Goal: Task Accomplishment & Management: Manage account settings

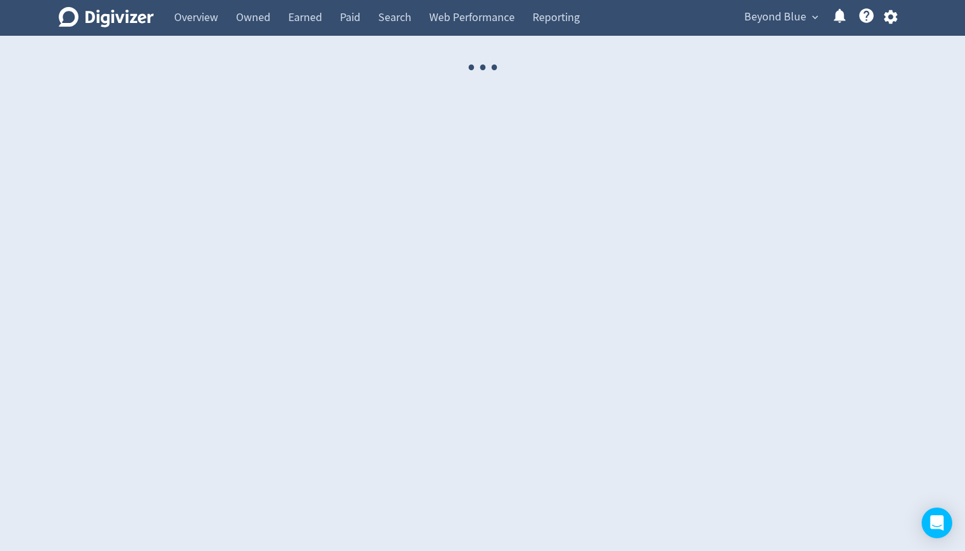
select select "USER"
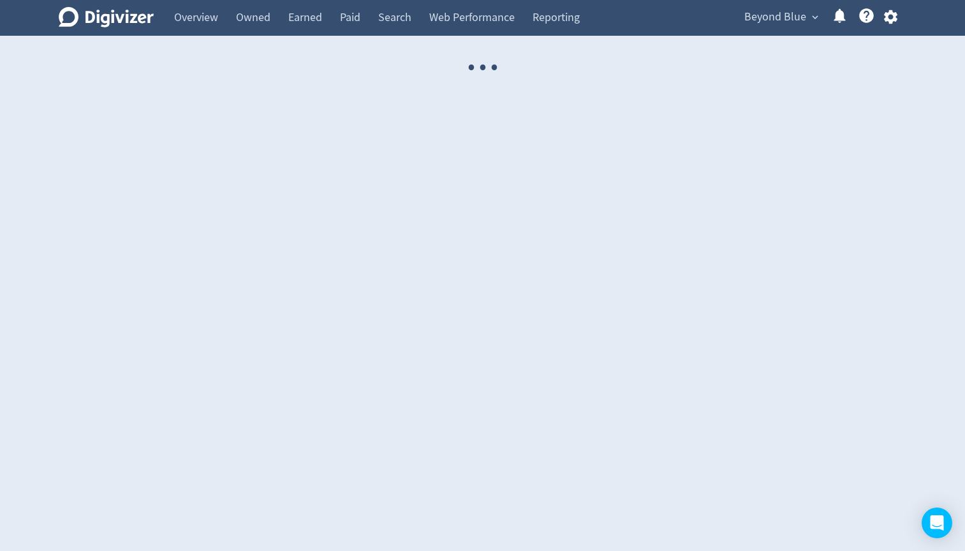
select select "USER"
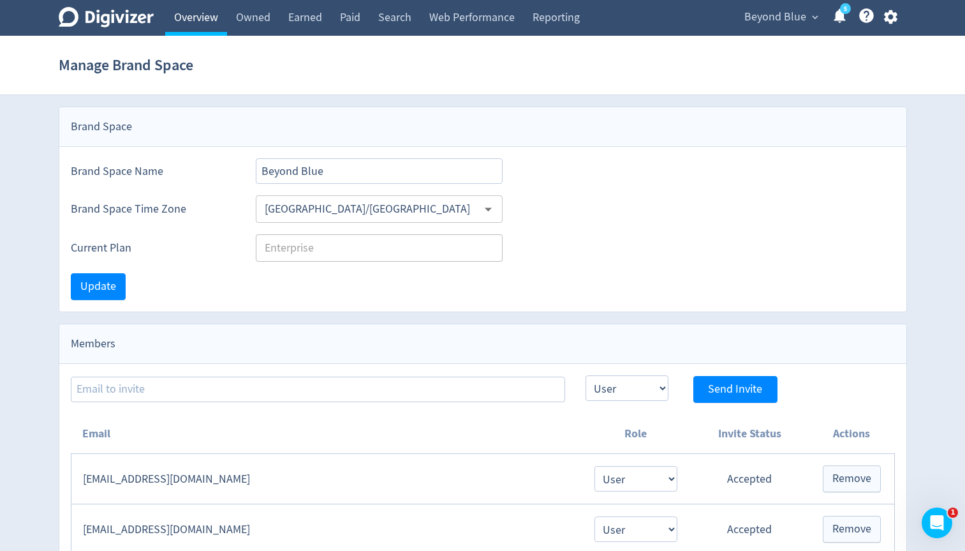
click at [203, 32] on link "Overview" at bounding box center [196, 18] width 62 height 36
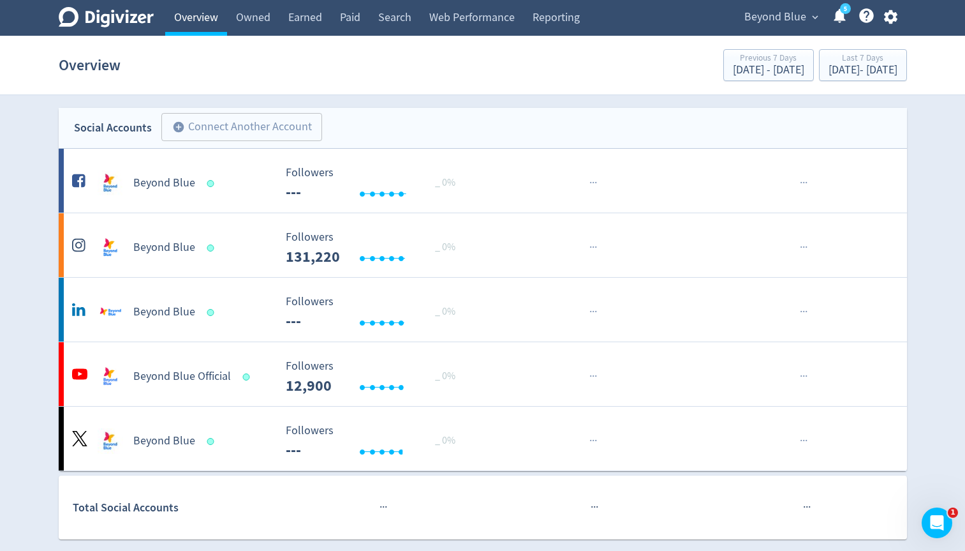
click at [201, 20] on link "Overview" at bounding box center [196, 18] width 62 height 36
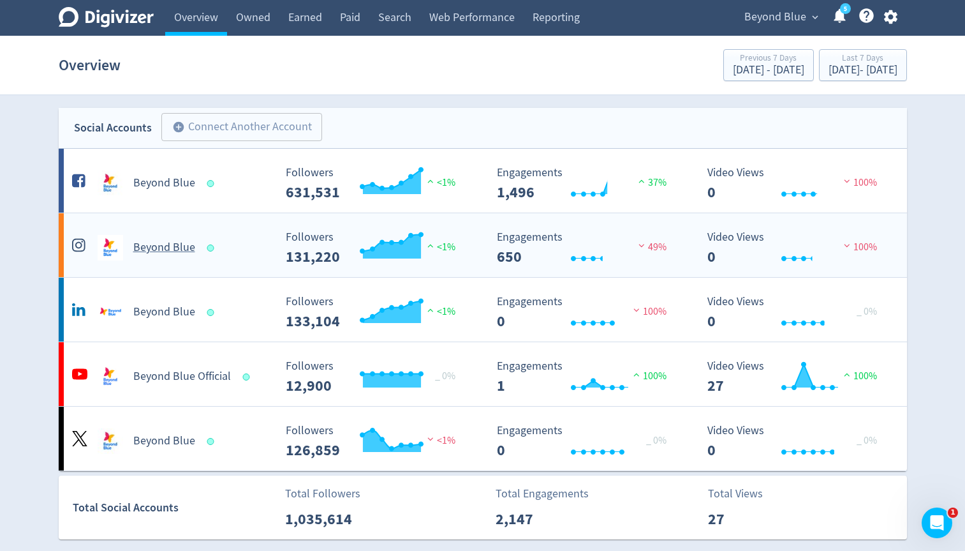
click at [180, 251] on h5 "Beyond Blue" at bounding box center [164, 247] width 62 height 15
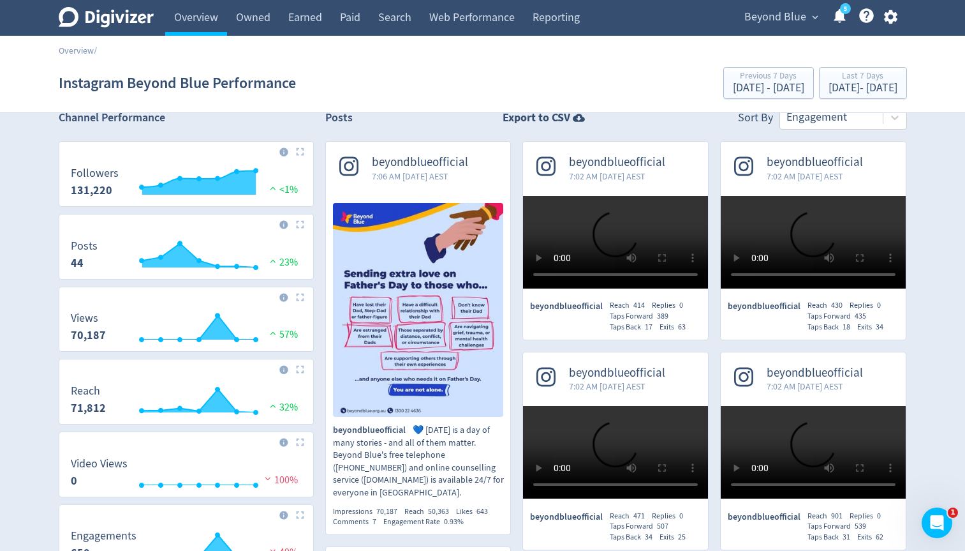
scroll to position [6, 0]
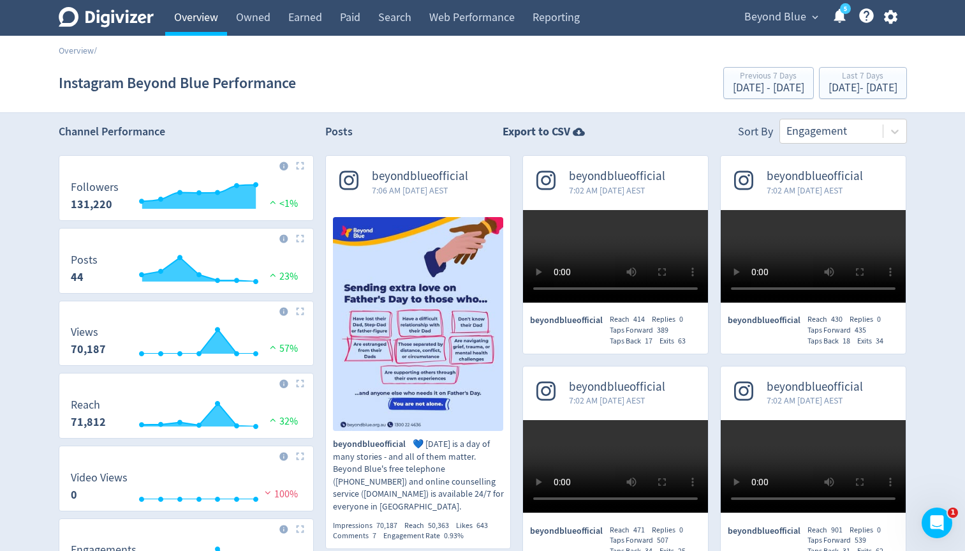
click at [182, 15] on link "Overview" at bounding box center [196, 18] width 62 height 36
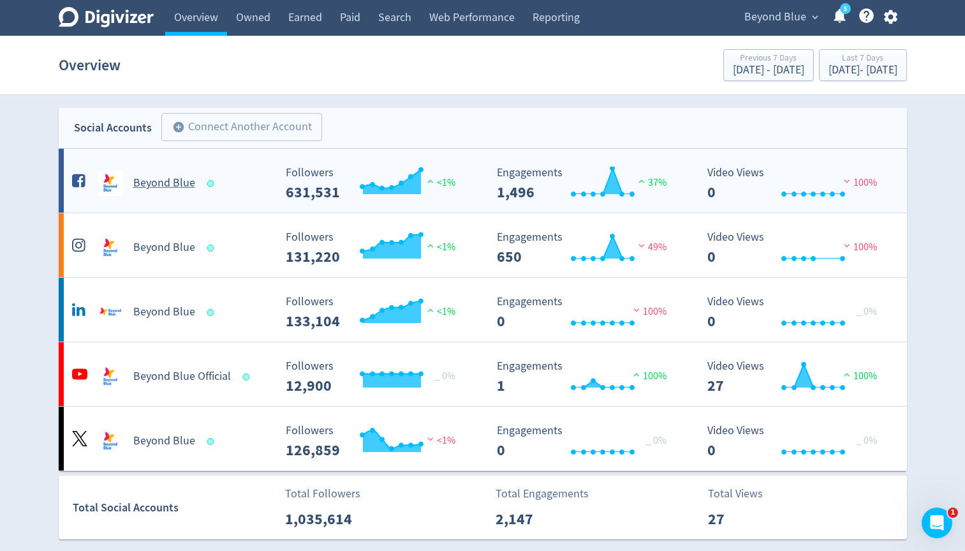
click at [137, 191] on div "Beyond Blue" at bounding box center [172, 183] width 206 height 26
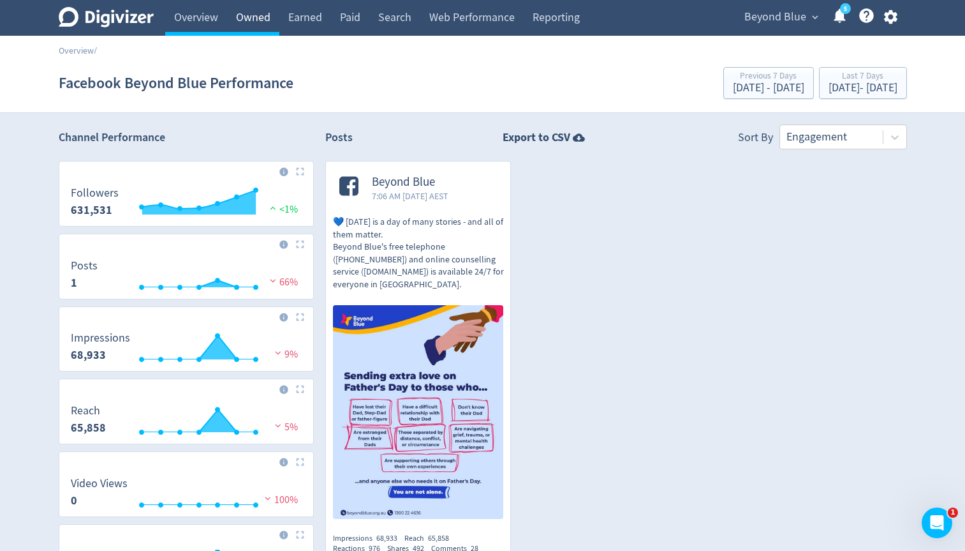
click at [245, 20] on link "Owned" at bounding box center [253, 18] width 52 height 36
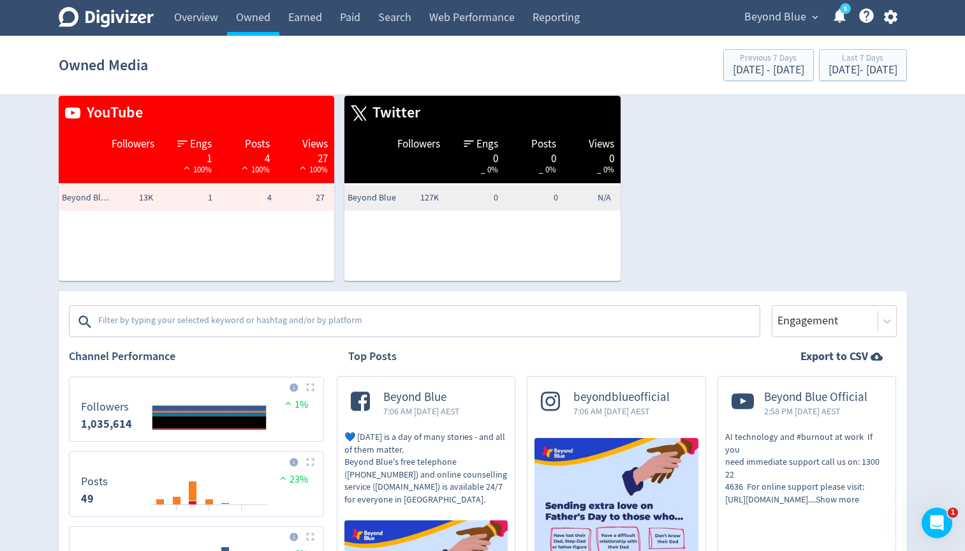
scroll to position [252, 0]
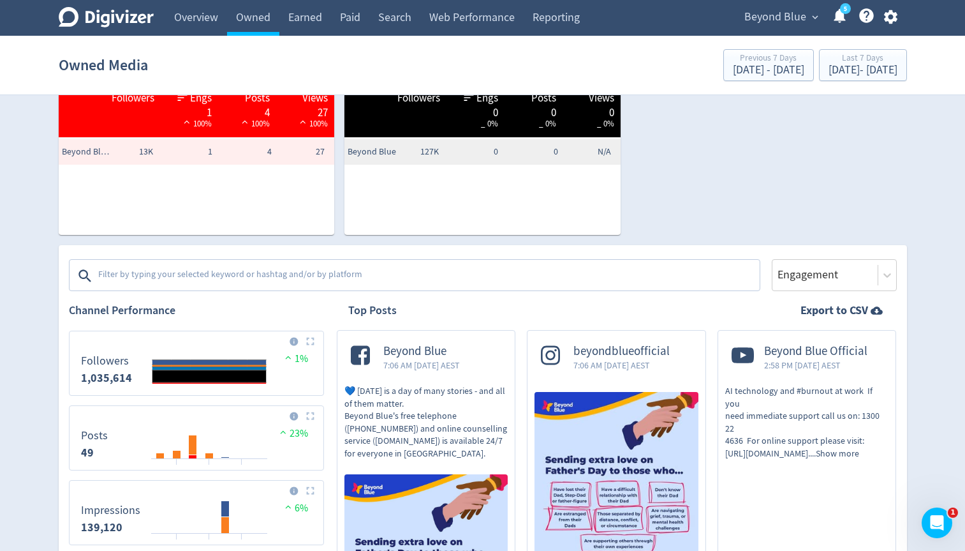
click at [193, 262] on div at bounding box center [415, 275] width 689 height 30
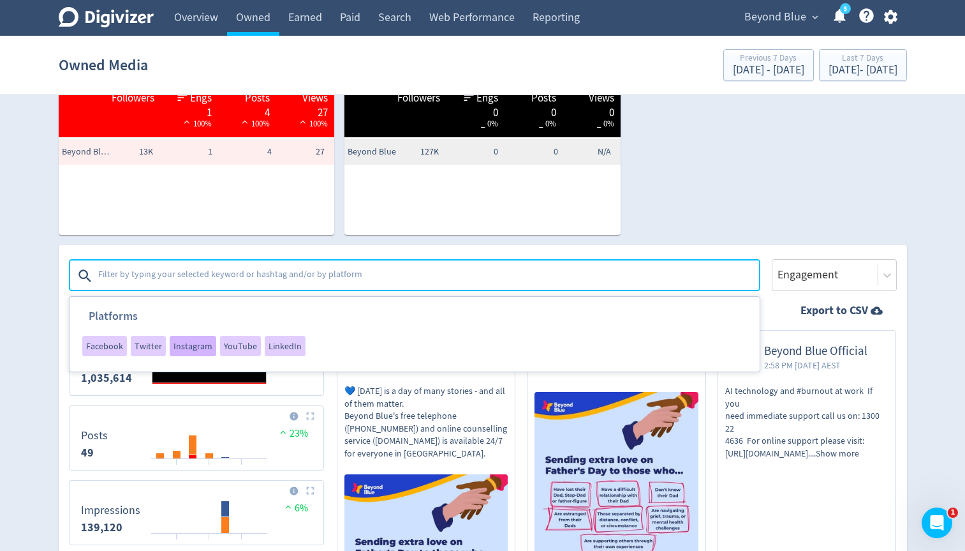
click at [192, 341] on span "Instagram" at bounding box center [193, 345] width 39 height 9
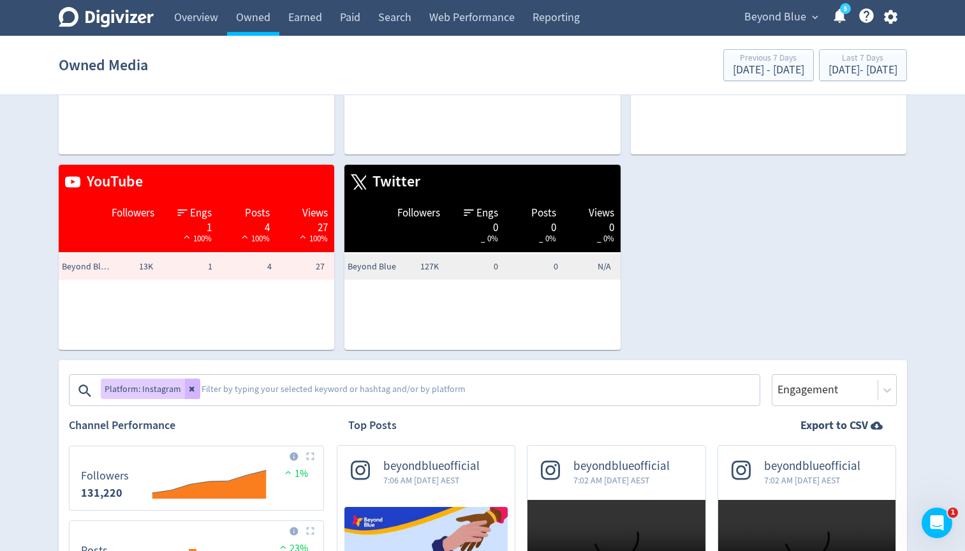
scroll to position [83, 0]
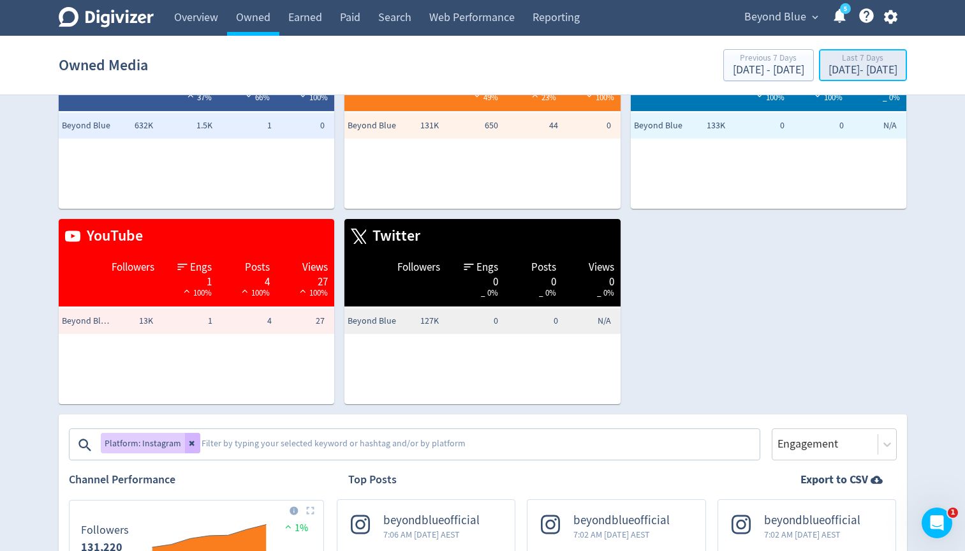
click at [829, 74] on div "Sep 3, 2025 - Sep 9, 2025" at bounding box center [863, 69] width 69 height 11
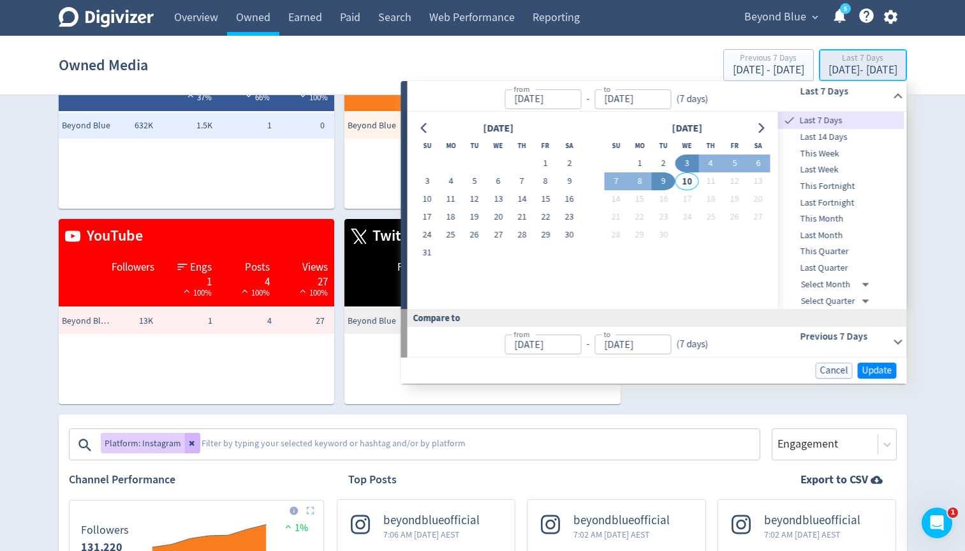
type input "[DATE]"
click at [822, 219] on span "This Month" at bounding box center [841, 219] width 126 height 14
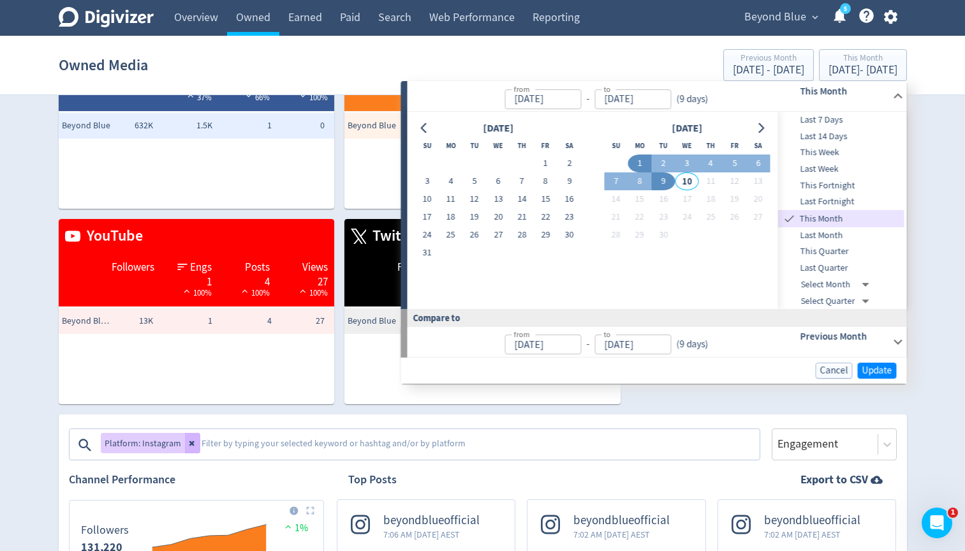
type input "Sep 01, 2025"
type input "Aug 01, 2025"
type input "Aug 09, 2025"
click at [870, 366] on span "Update" at bounding box center [878, 371] width 30 height 10
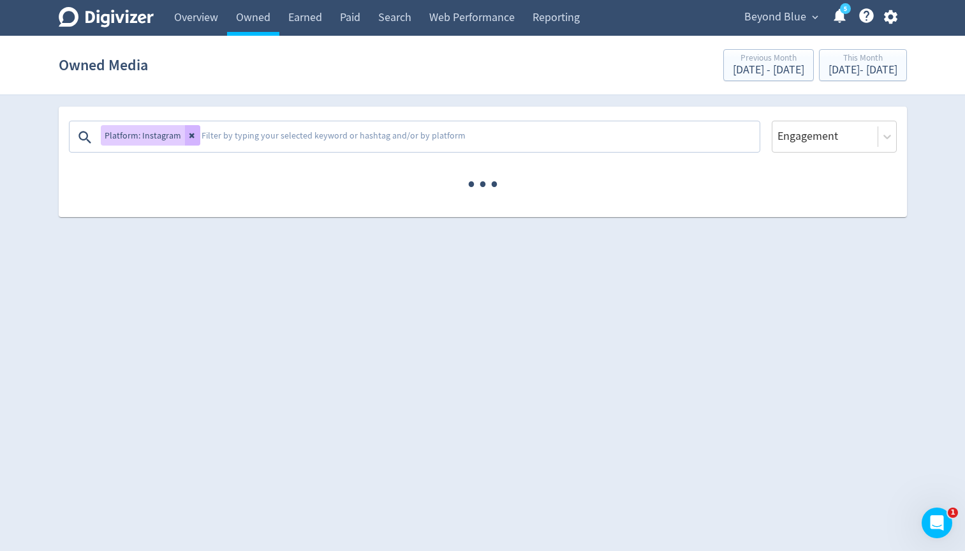
scroll to position [0, 0]
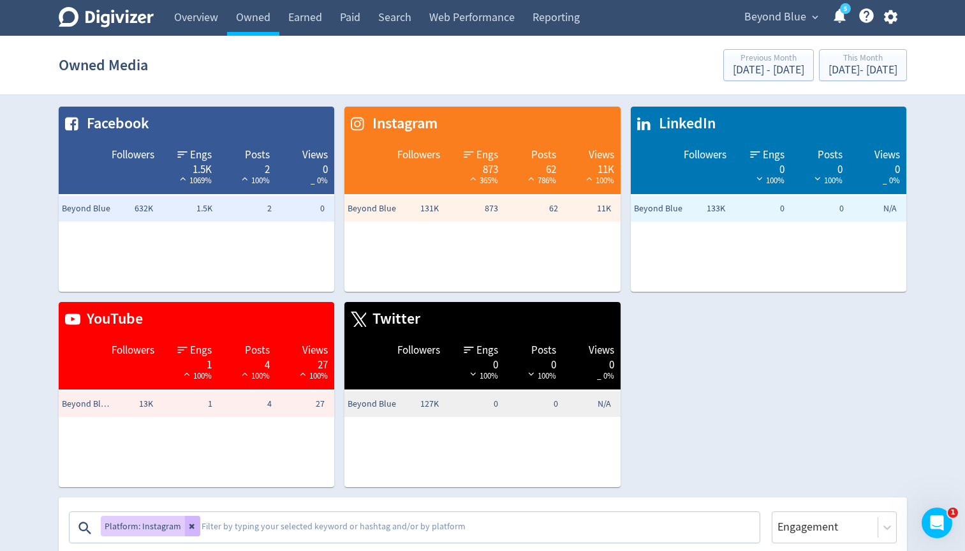
click at [788, 18] on span "Beyond Blue" at bounding box center [776, 17] width 62 height 20
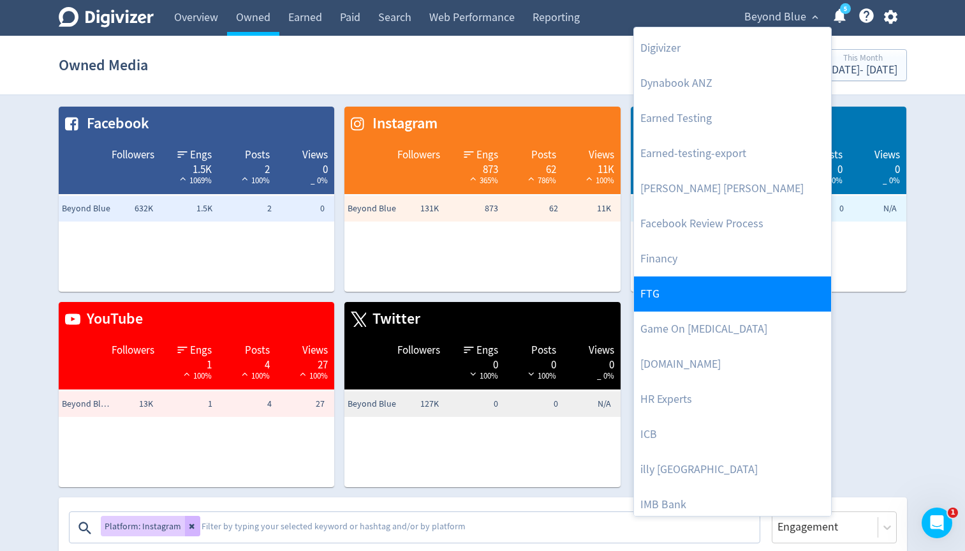
scroll to position [279, 0]
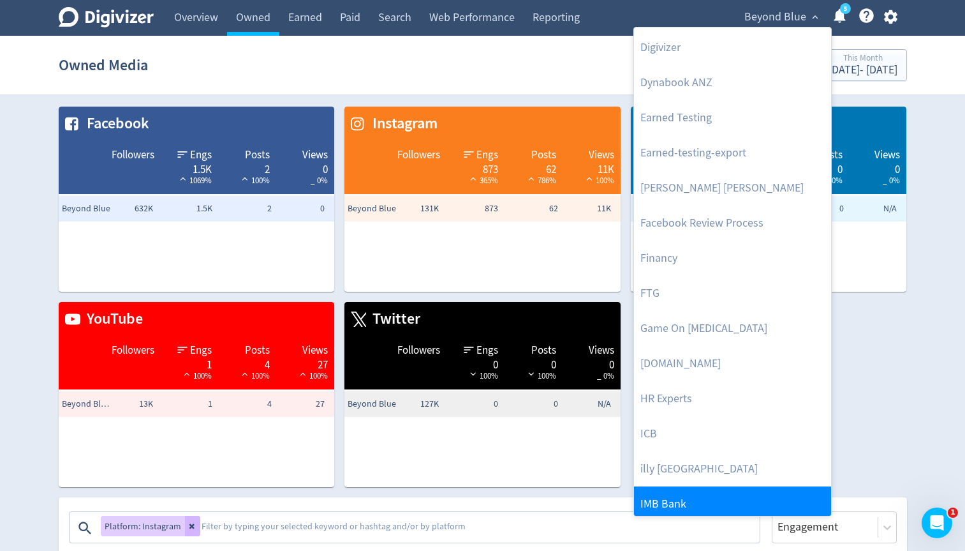
click at [685, 494] on link "IMB Bank" at bounding box center [732, 503] width 197 height 35
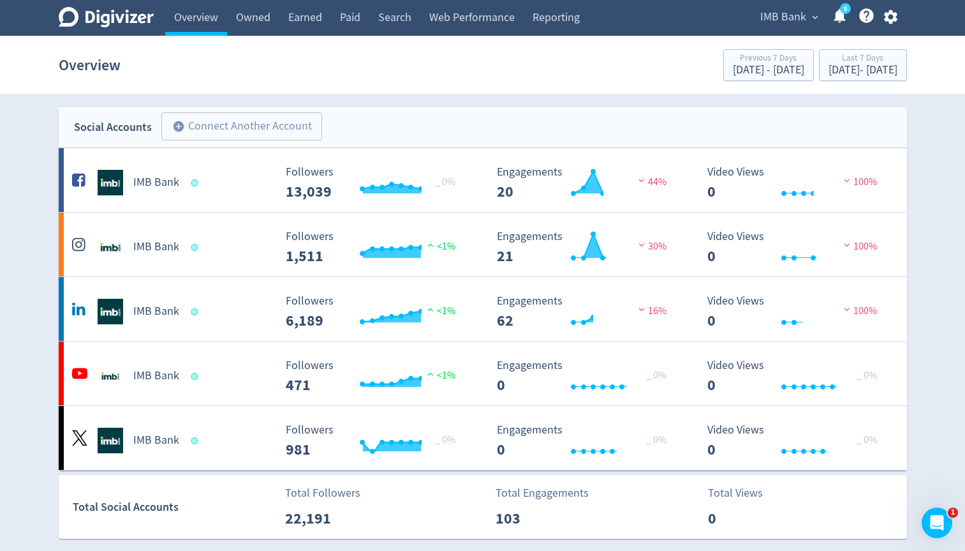
scroll to position [2, 0]
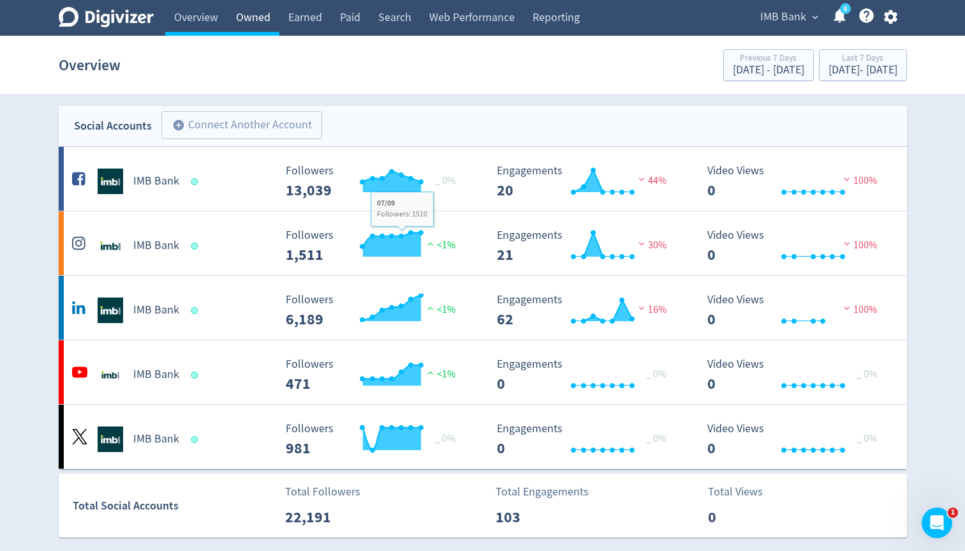
click at [251, 24] on link "Owned" at bounding box center [253, 18] width 52 height 36
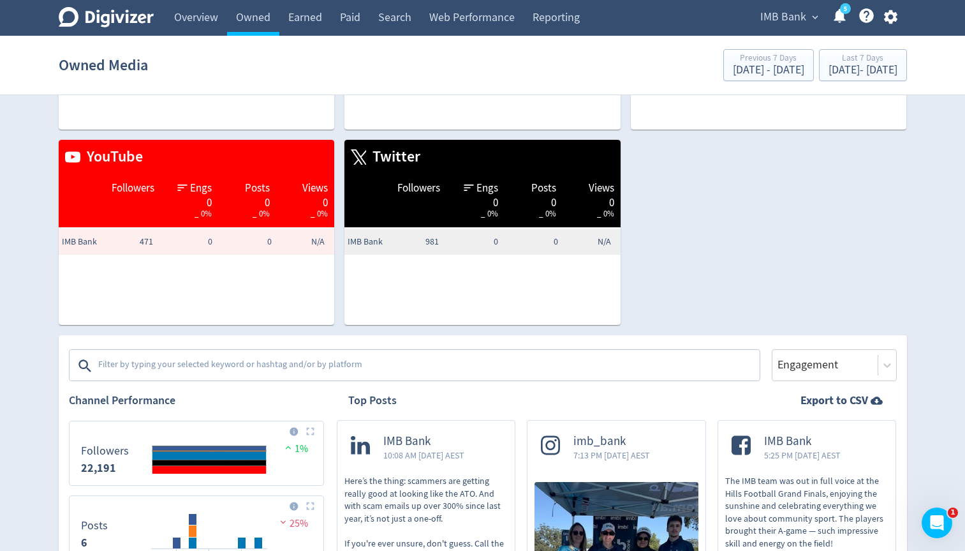
scroll to position [311, 0]
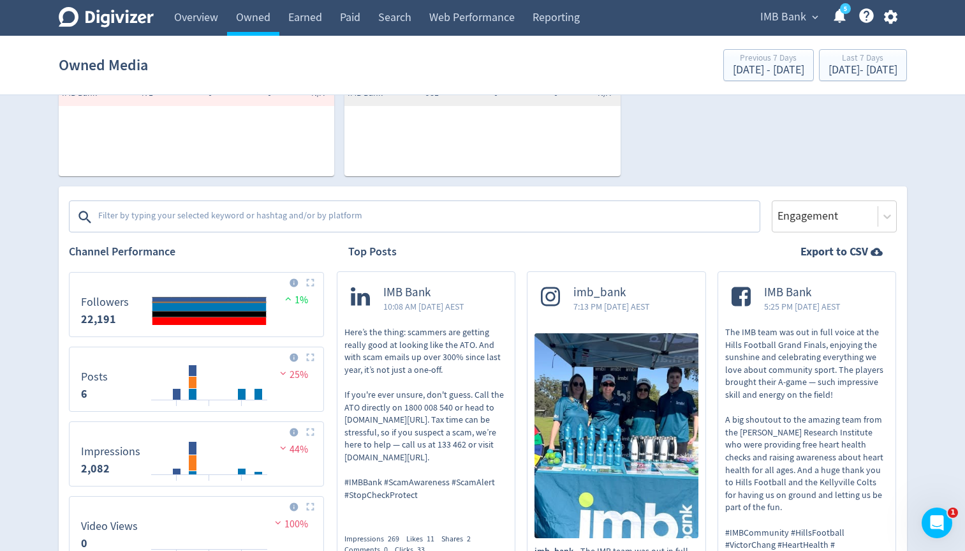
click at [215, 214] on textarea at bounding box center [428, 217] width 662 height 26
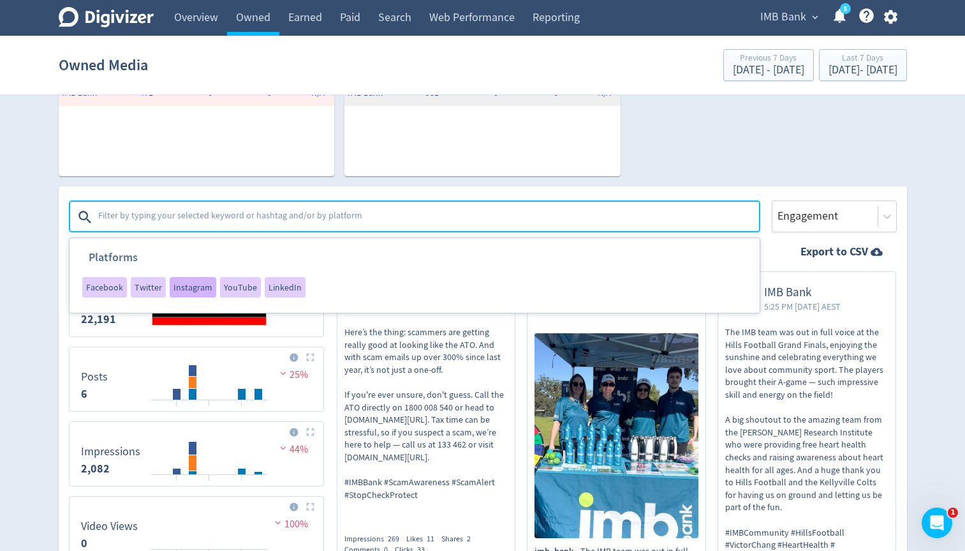
click at [194, 287] on span "Instagram" at bounding box center [193, 287] width 39 height 9
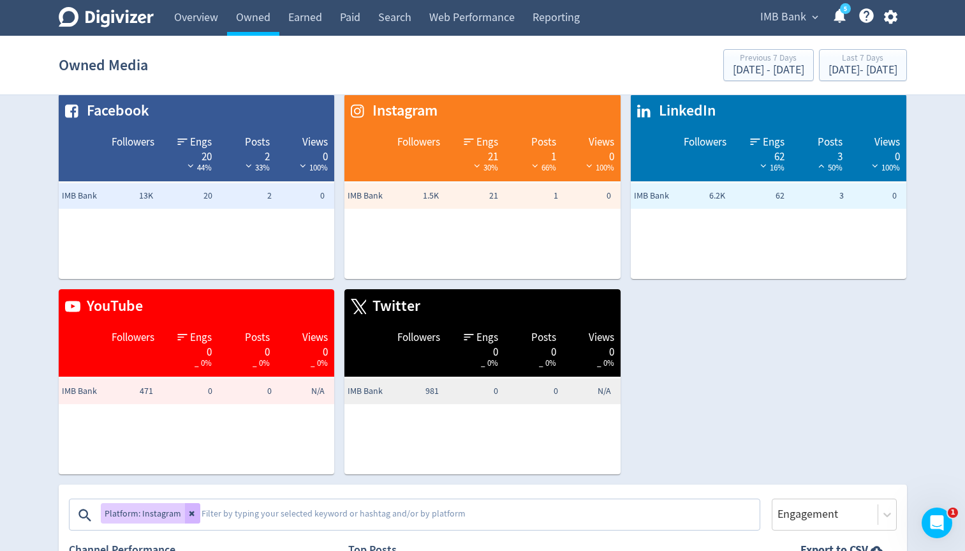
scroll to position [0, 0]
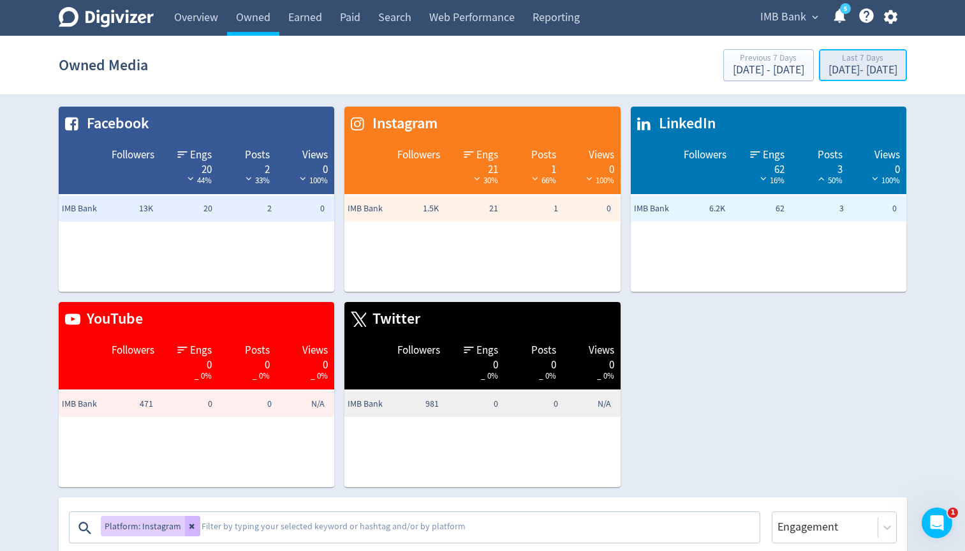
click at [829, 58] on div "Last 7 Days" at bounding box center [863, 59] width 69 height 11
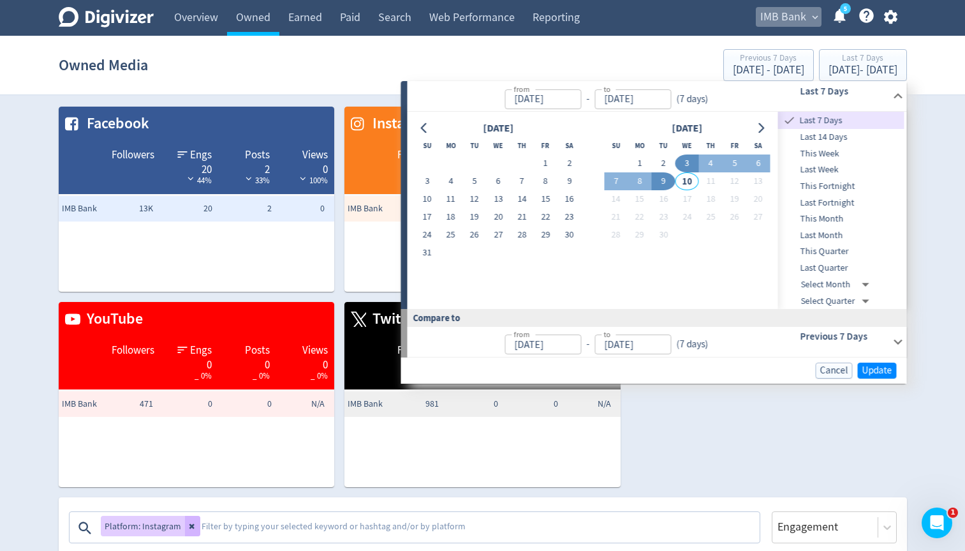
click at [785, 15] on span "IMB Bank" at bounding box center [784, 17] width 46 height 20
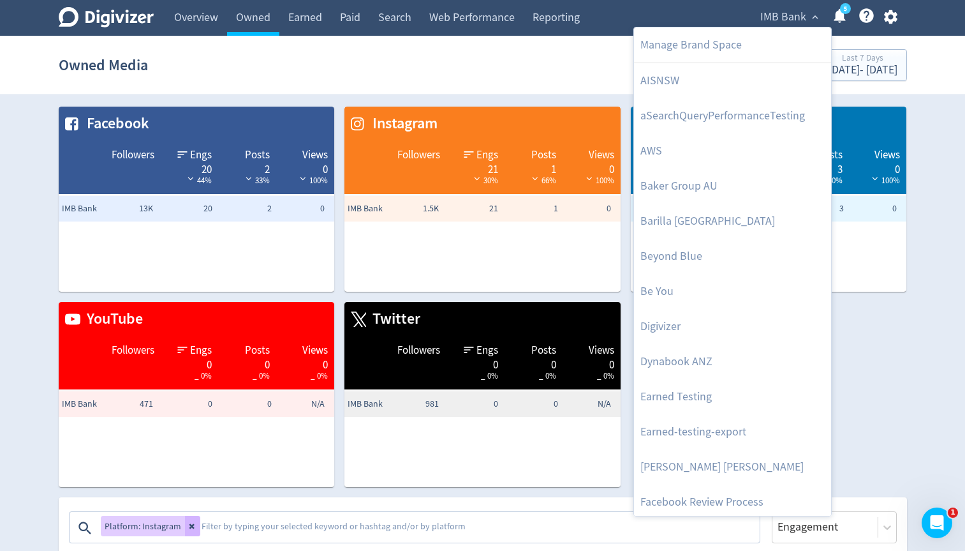
click at [785, 15] on div at bounding box center [482, 275] width 965 height 551
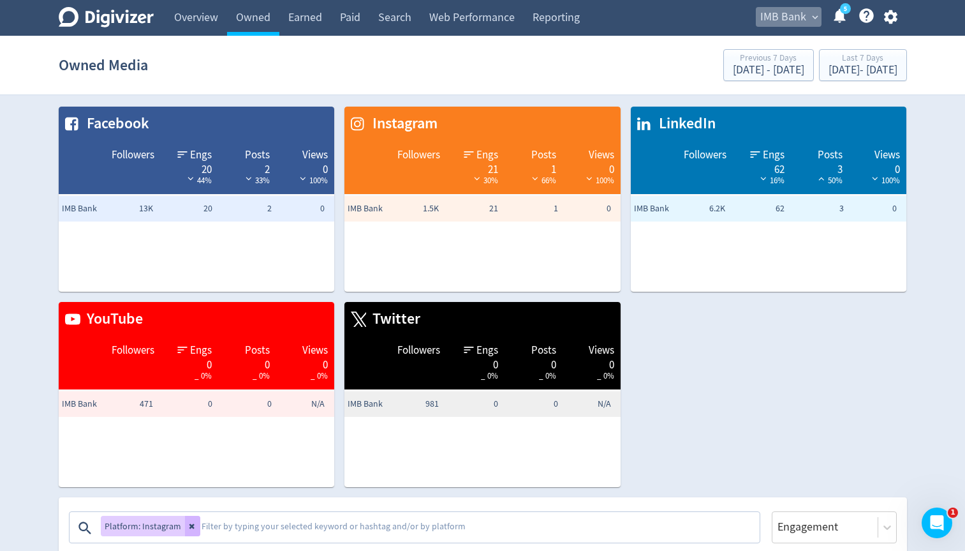
click at [785, 15] on span "IMB Bank" at bounding box center [784, 17] width 46 height 20
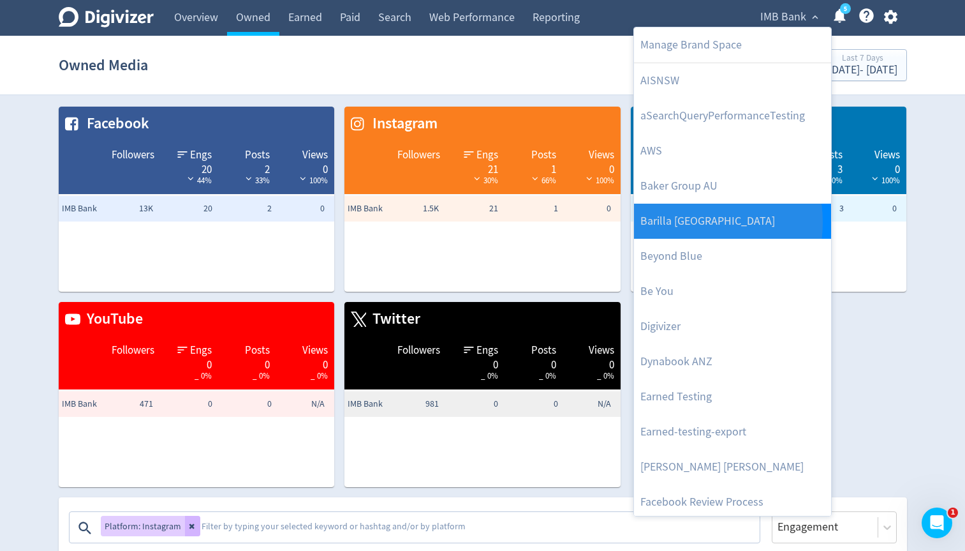
click at [676, 222] on link "Barilla [GEOGRAPHIC_DATA]" at bounding box center [732, 221] width 197 height 35
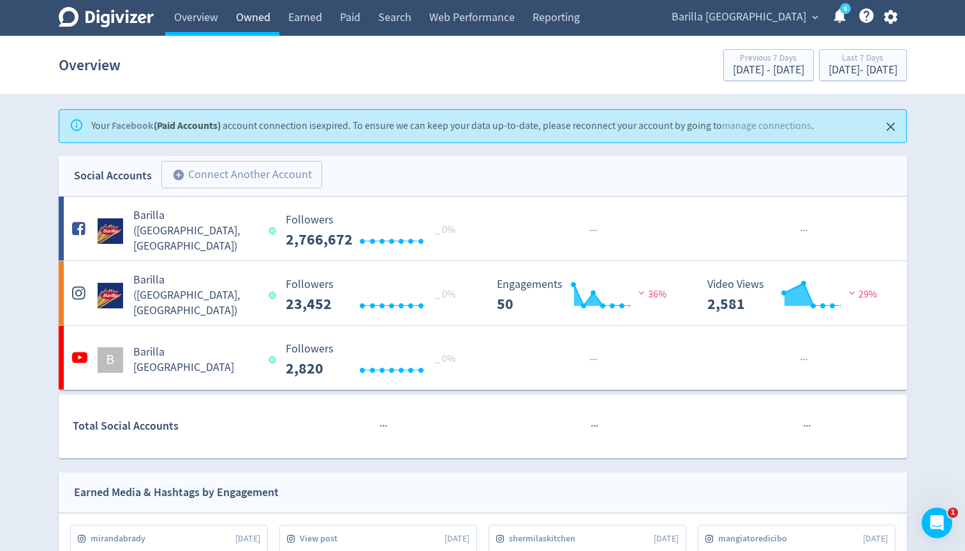
click at [249, 23] on link "Owned" at bounding box center [253, 18] width 52 height 36
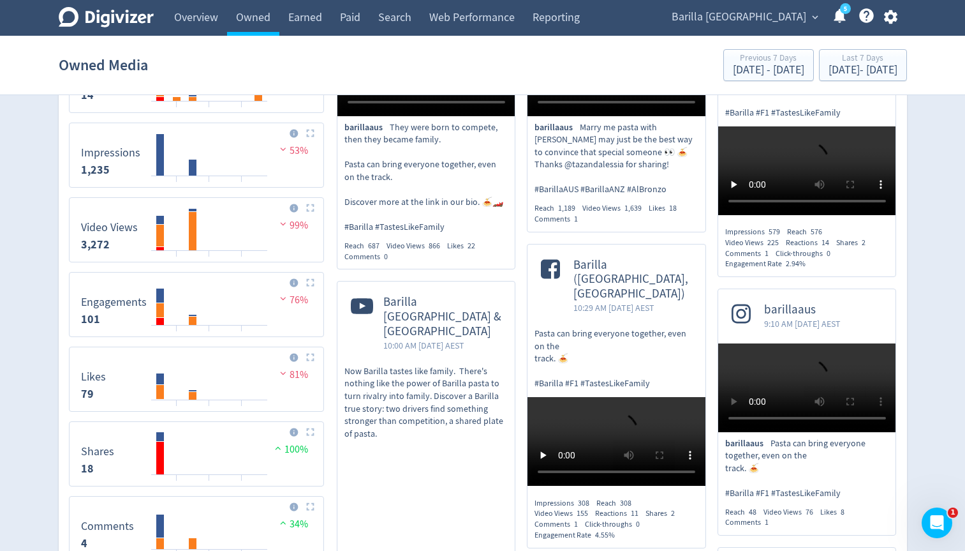
scroll to position [378, 0]
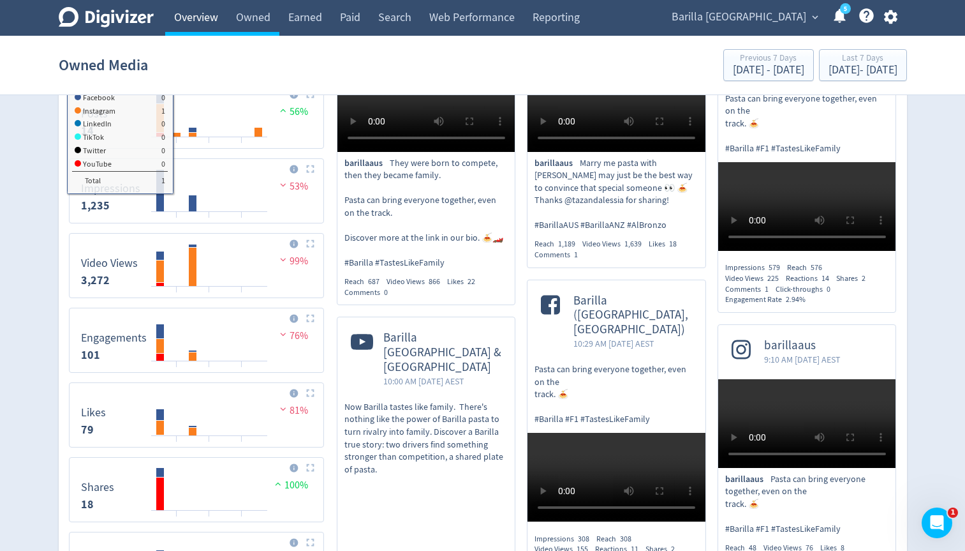
click at [213, 24] on link "Overview" at bounding box center [196, 18] width 62 height 36
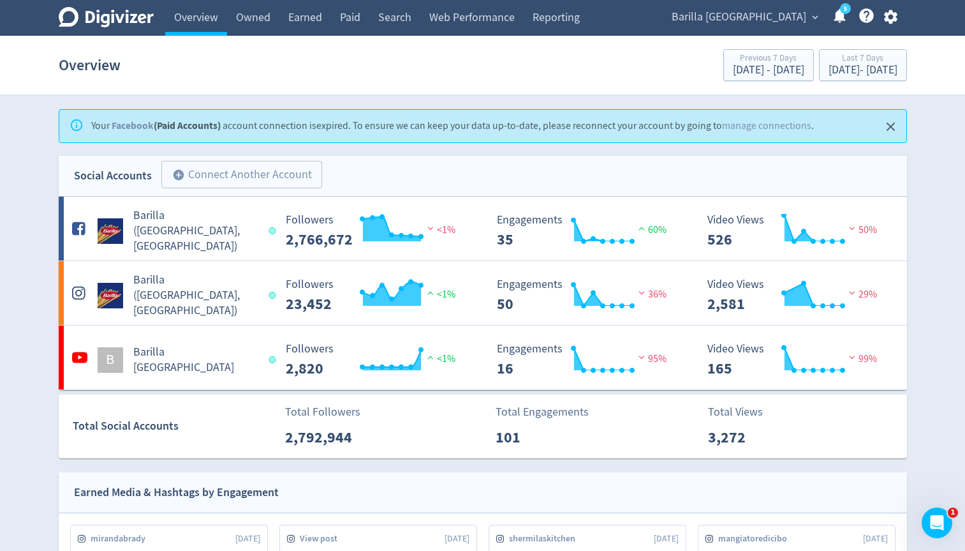
click at [806, 17] on button "Barilla Australia expand_more" at bounding box center [744, 17] width 154 height 20
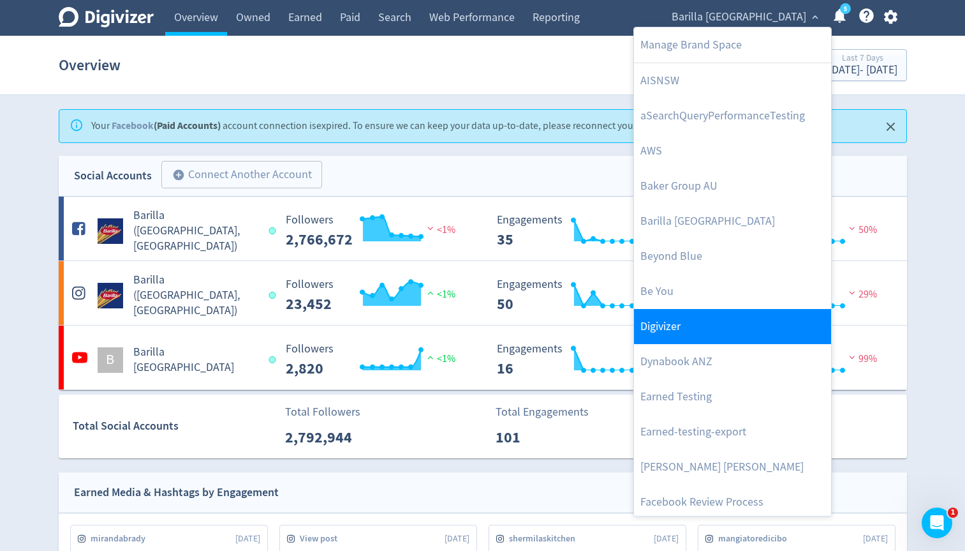
click at [679, 325] on link "Digivizer" at bounding box center [732, 326] width 197 height 35
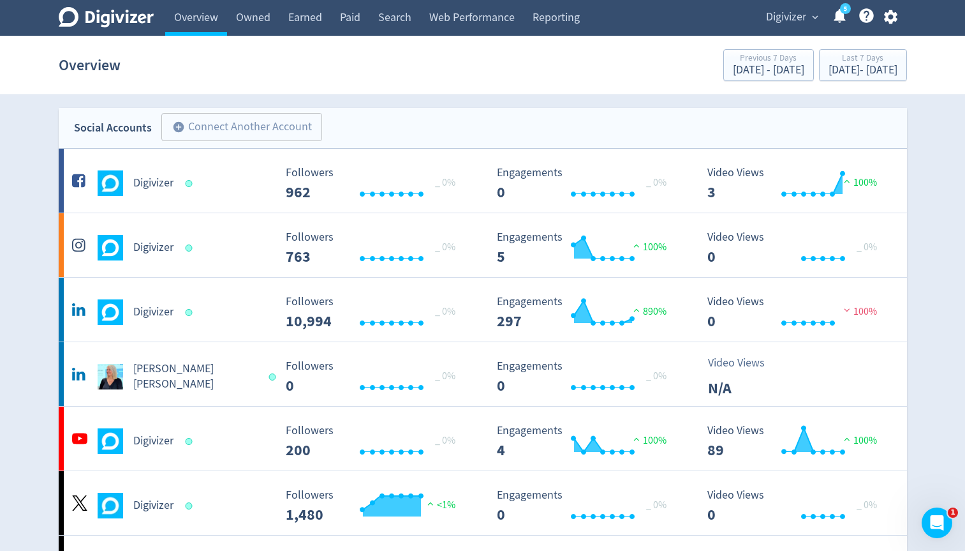
click at [792, 21] on span "Digivizer" at bounding box center [786, 17] width 40 height 20
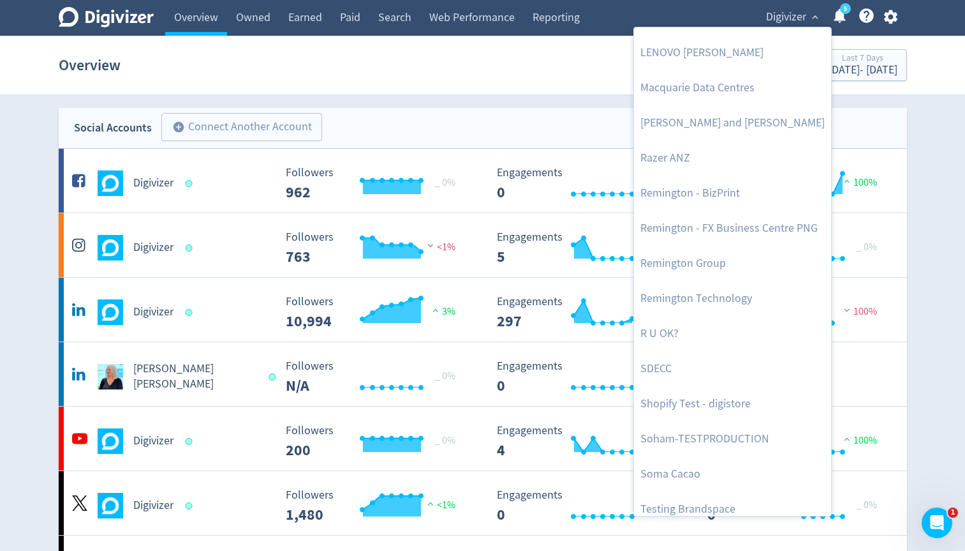
scroll to position [1478, 0]
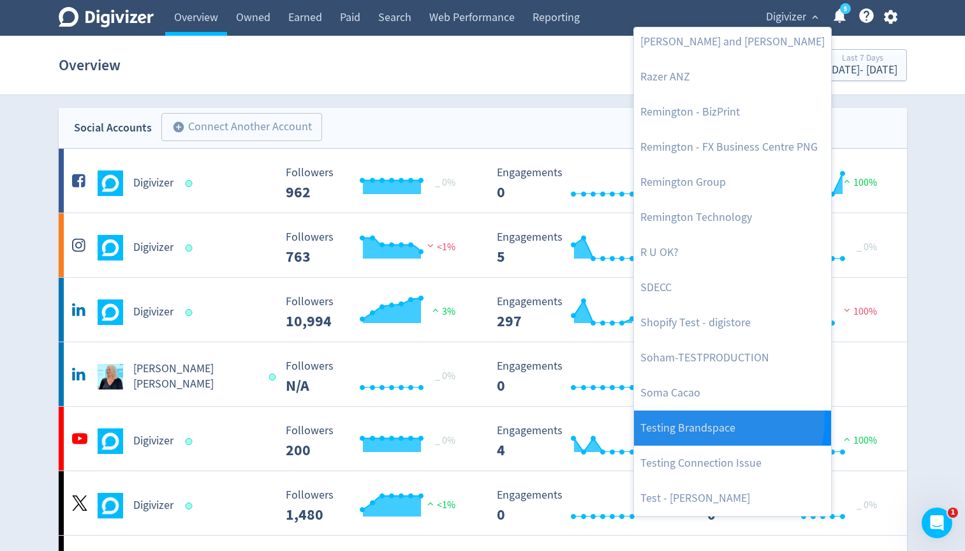
click at [699, 419] on link "Testing Brandspace" at bounding box center [732, 427] width 197 height 35
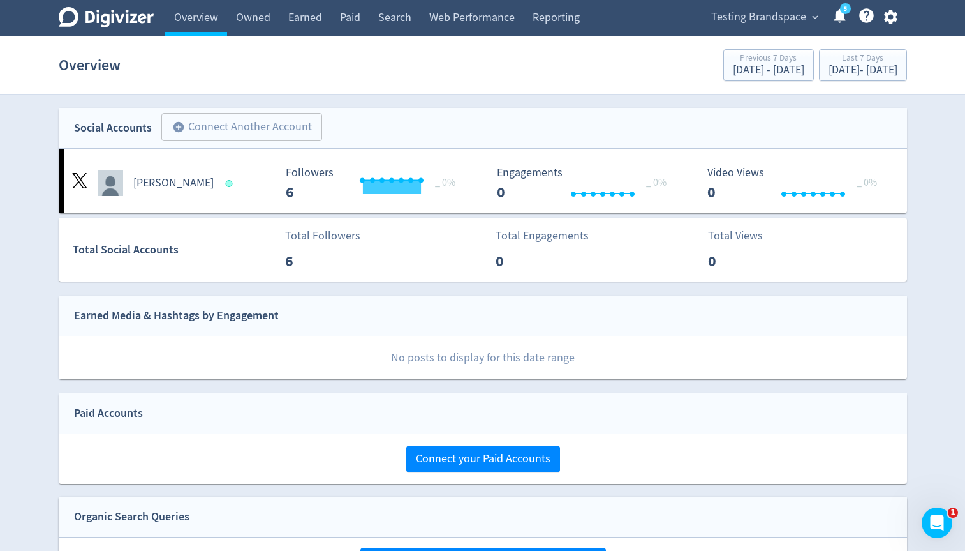
click at [880, 22] on button "button" at bounding box center [891, 16] width 32 height 17
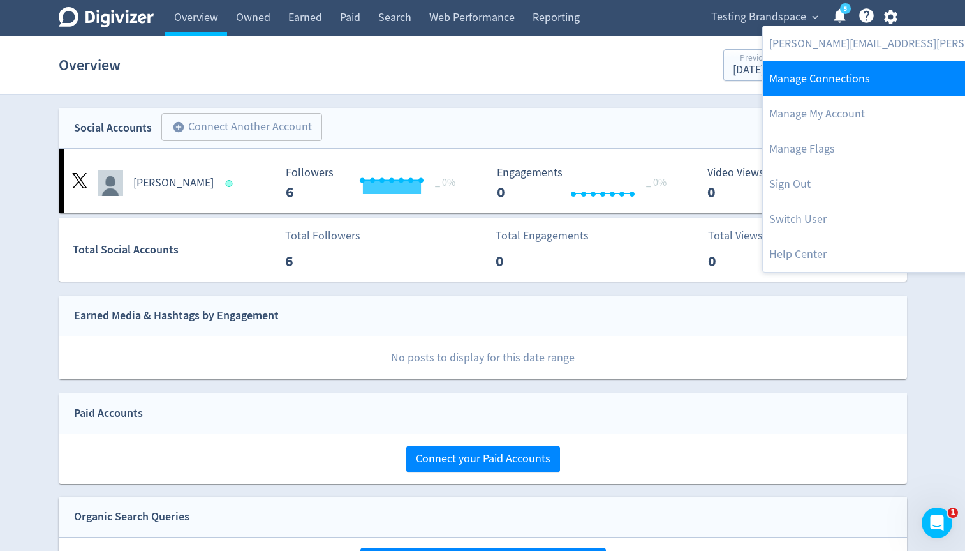
click at [823, 85] on link "Manage Connections" at bounding box center [933, 78] width 341 height 35
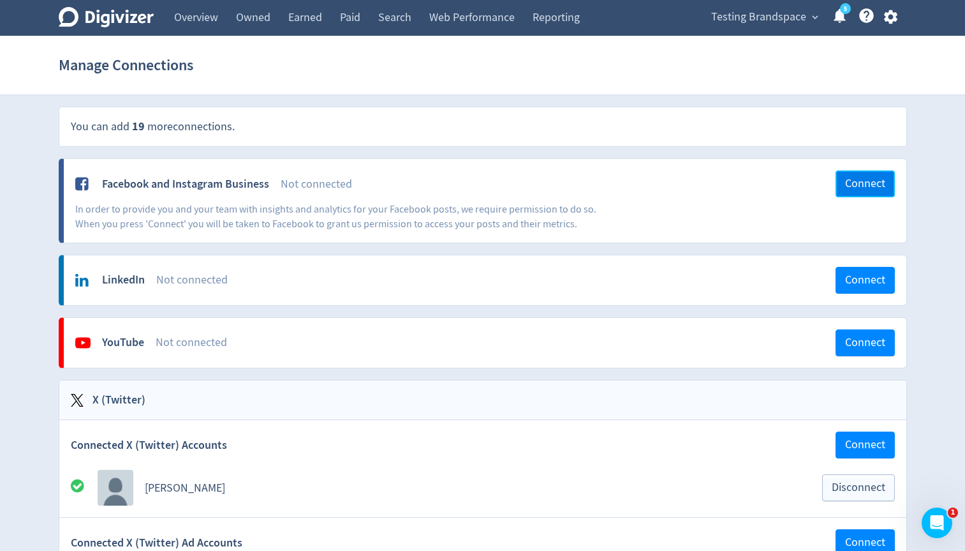
click at [836, 184] on button "Connect" at bounding box center [865, 183] width 59 height 27
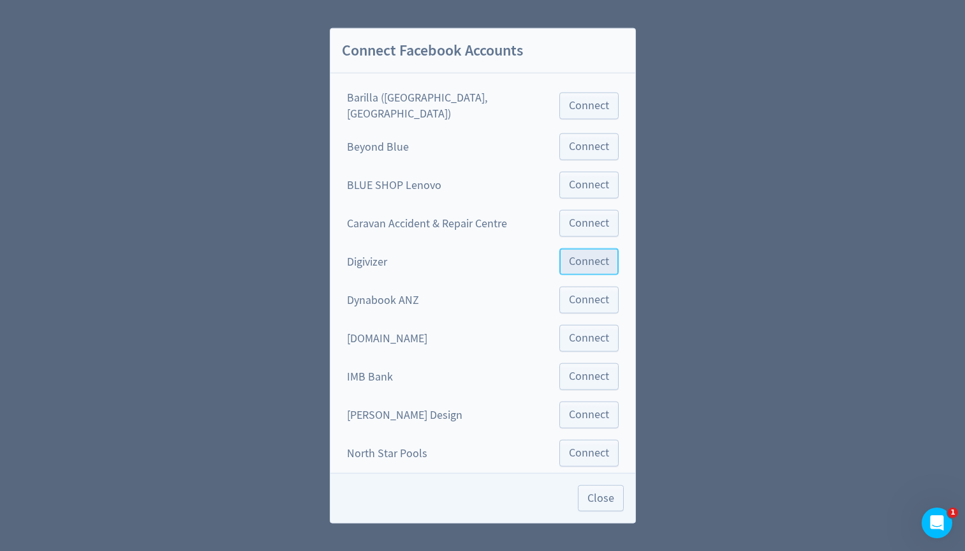
click at [569, 256] on span "Connect" at bounding box center [589, 261] width 40 height 11
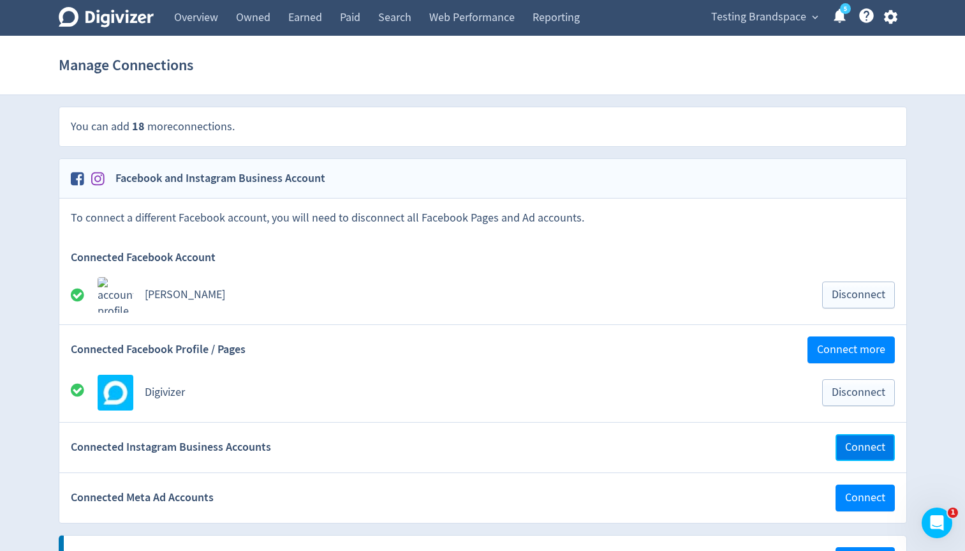
click at [868, 453] on span "Connect" at bounding box center [865, 447] width 40 height 11
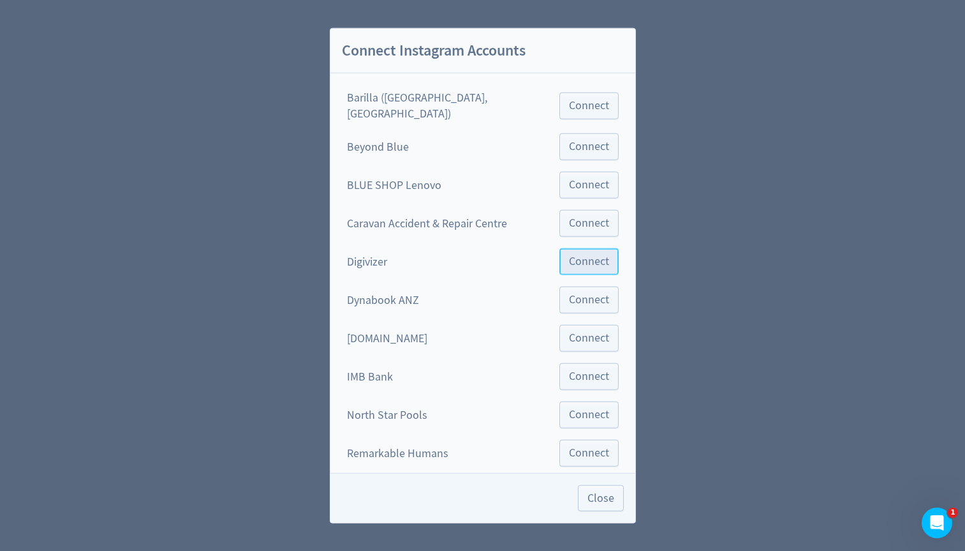
click at [569, 256] on span "Connect" at bounding box center [589, 261] width 40 height 11
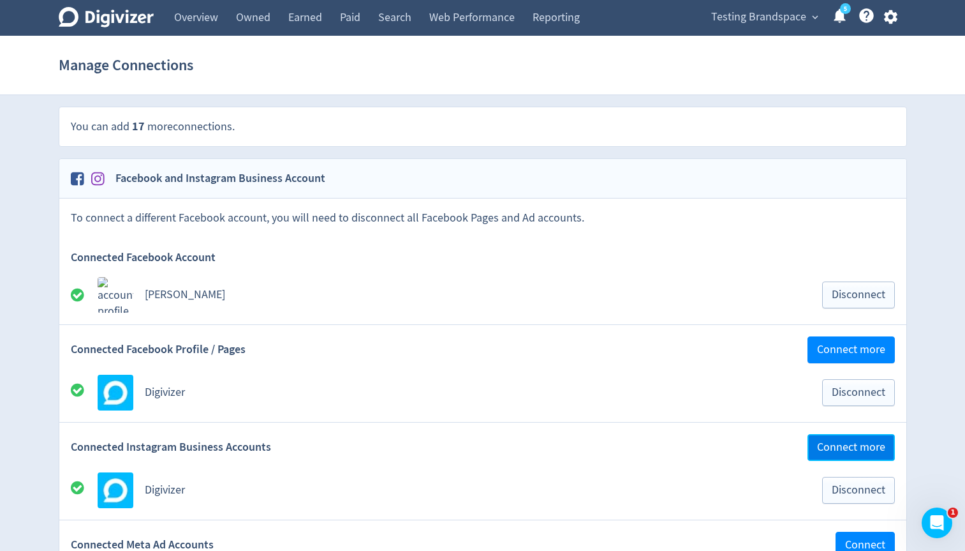
click at [831, 442] on span "Connect more" at bounding box center [851, 447] width 68 height 11
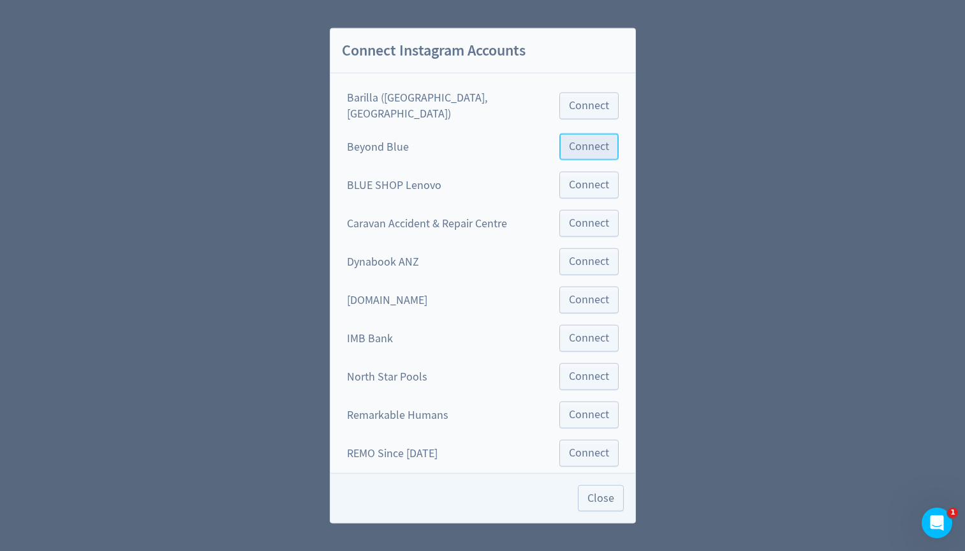
click at [573, 141] on span "Connect" at bounding box center [589, 146] width 40 height 11
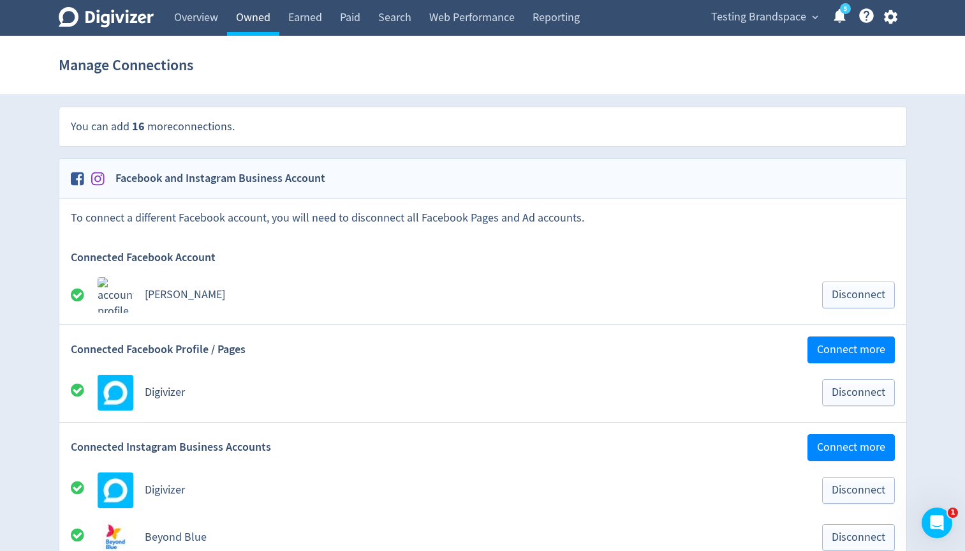
click at [254, 17] on link "Owned" at bounding box center [253, 18] width 52 height 36
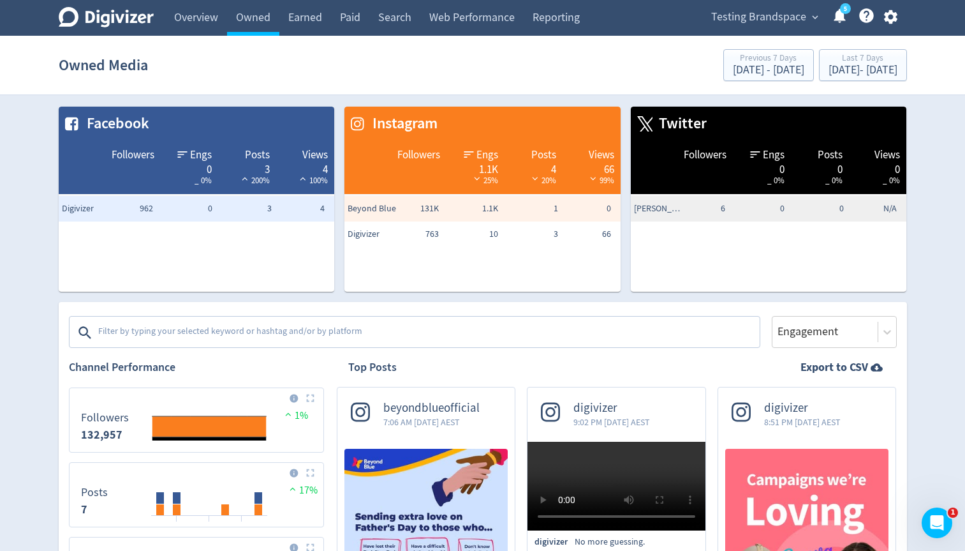
click at [114, 327] on textarea at bounding box center [428, 333] width 662 height 26
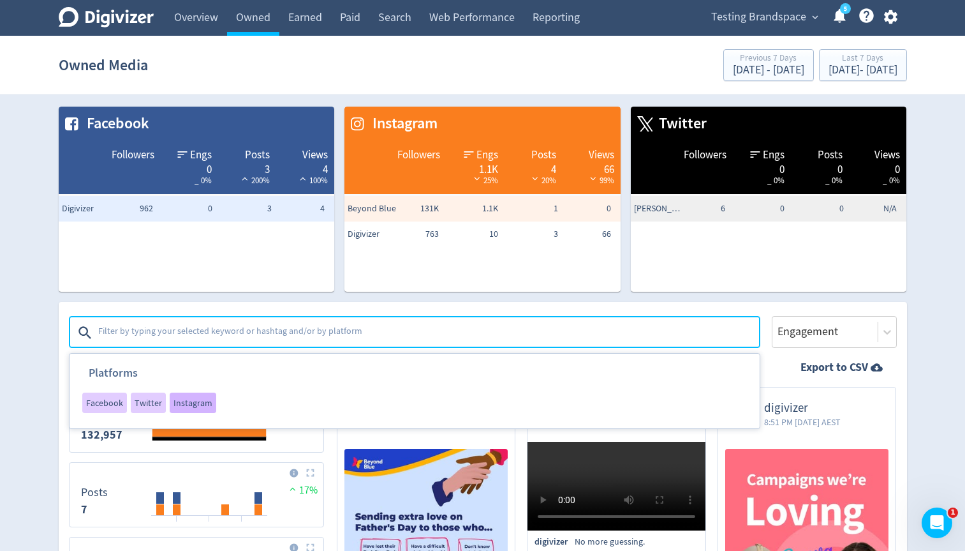
click at [183, 403] on span "Instagram" at bounding box center [193, 402] width 39 height 9
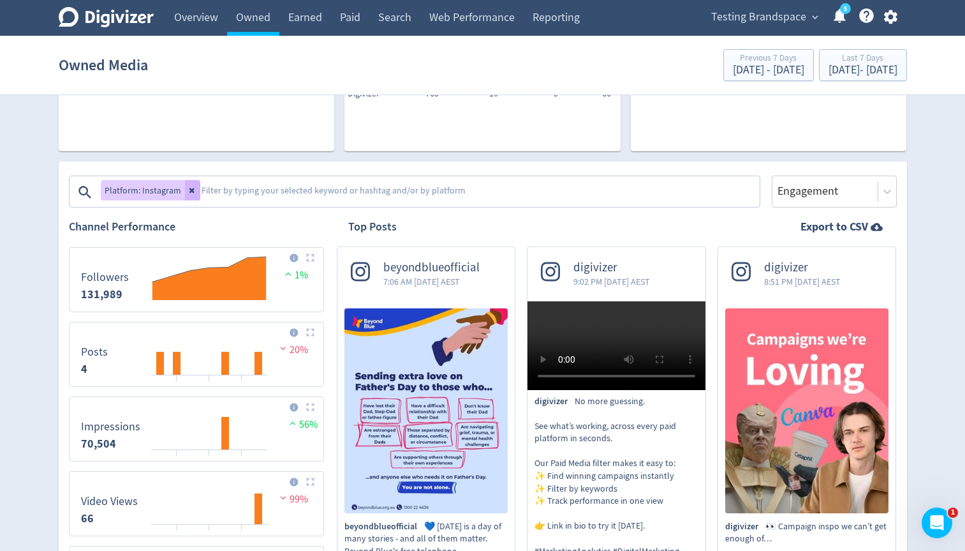
scroll to position [124, 0]
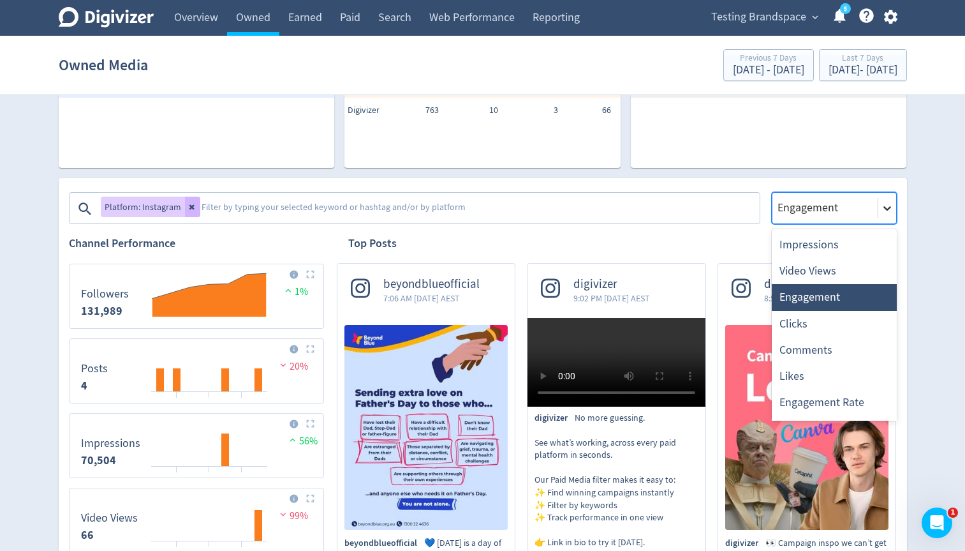
click at [888, 211] on icon at bounding box center [887, 208] width 13 height 13
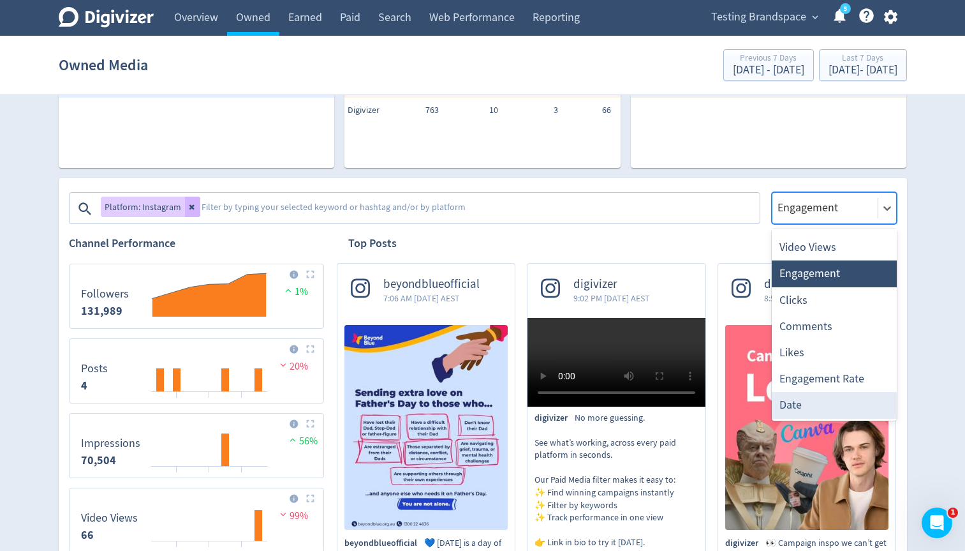
click at [812, 399] on div "Date" at bounding box center [834, 405] width 125 height 26
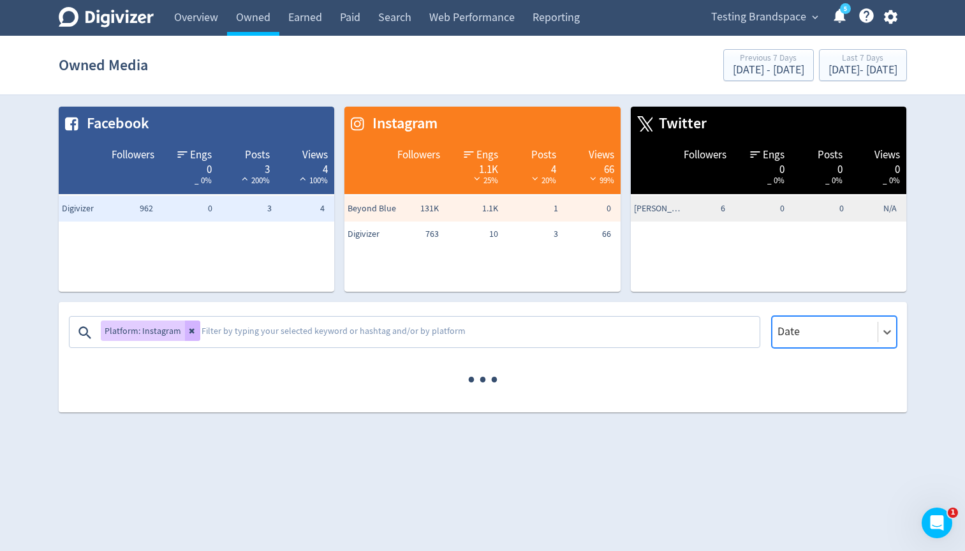
scroll to position [0, 0]
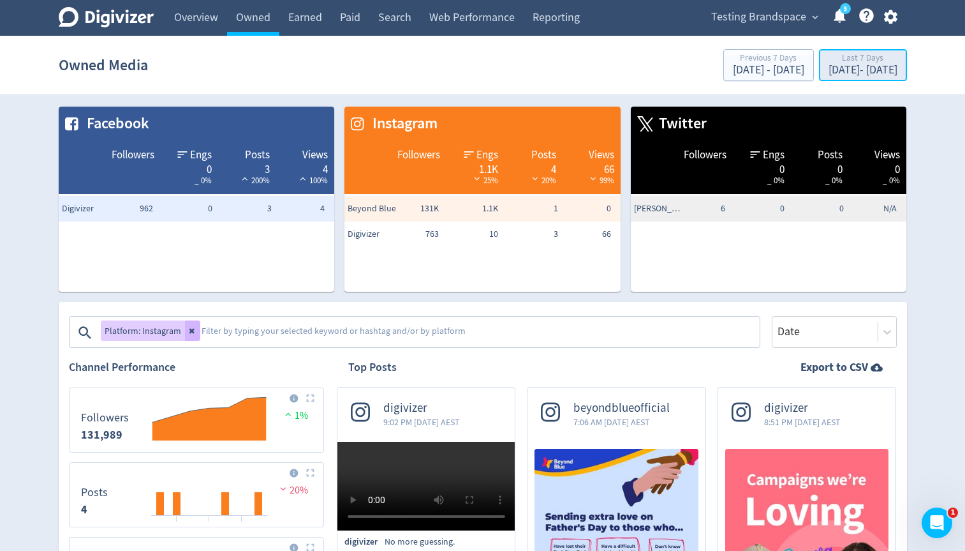
click at [823, 78] on div "Last 7 Days [DATE] - [DATE]" at bounding box center [863, 66] width 80 height 26
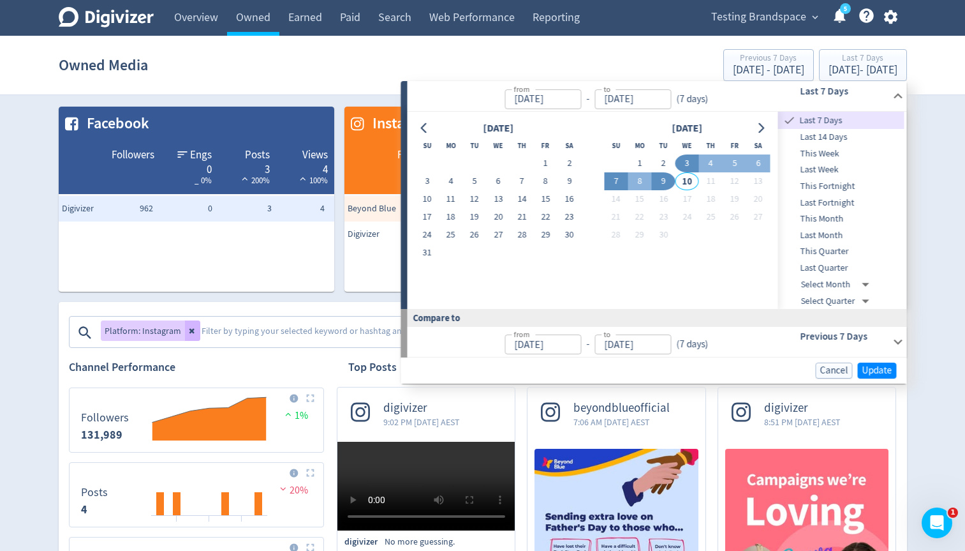
click at [618, 181] on button "7" at bounding box center [616, 181] width 24 height 18
type input "[DATE]"
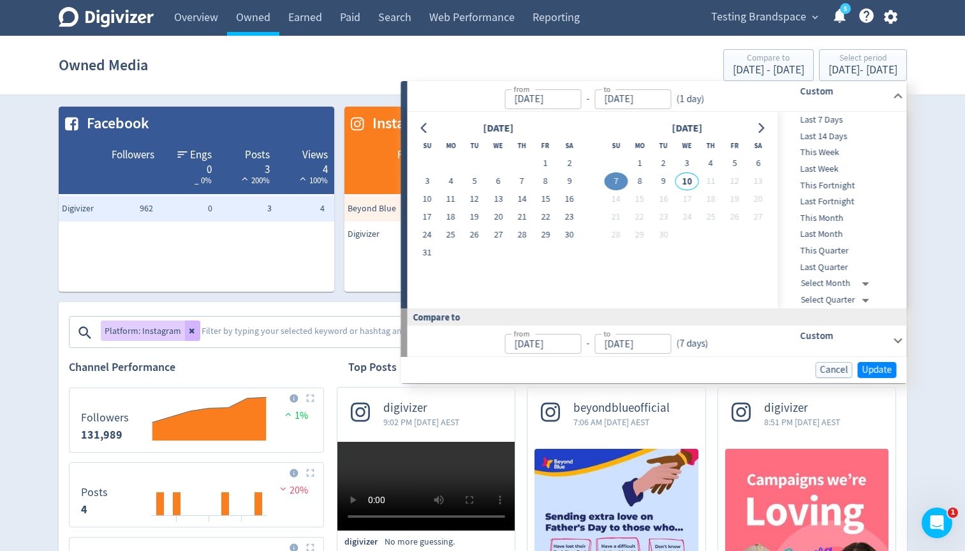
click at [618, 181] on button "7" at bounding box center [616, 181] width 24 height 18
type input "[DATE]"
click at [866, 366] on span "Update" at bounding box center [878, 370] width 30 height 10
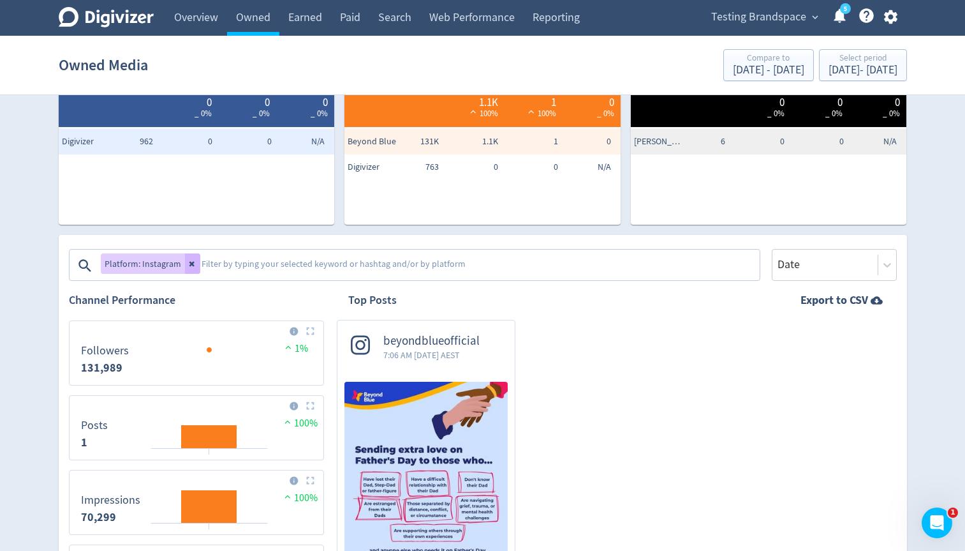
scroll to position [13, 0]
